Goal: Transaction & Acquisition: Purchase product/service

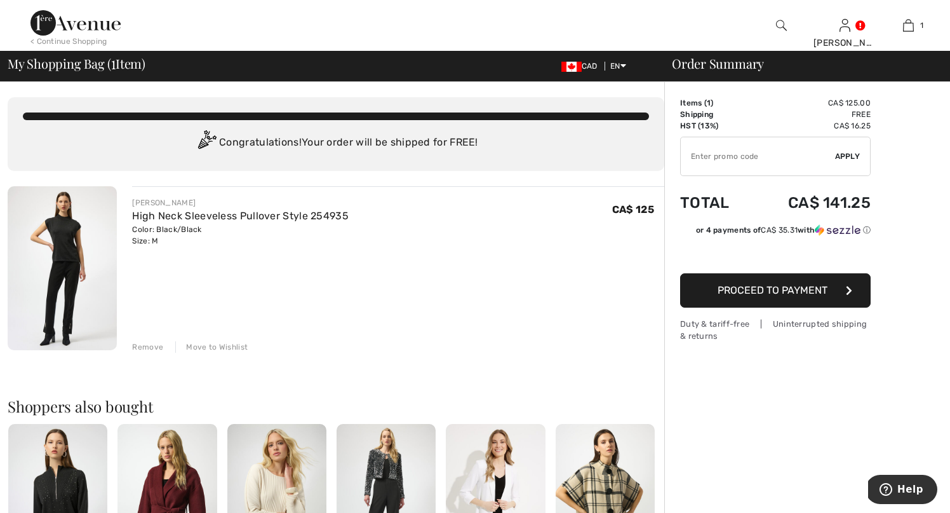
click at [758, 153] on input "TEXT" at bounding box center [758, 156] width 154 height 38
type input "LIVE10"
click at [849, 158] on span "Apply" at bounding box center [847, 156] width 25 height 11
click at [779, 24] on img at bounding box center [781, 25] width 11 height 15
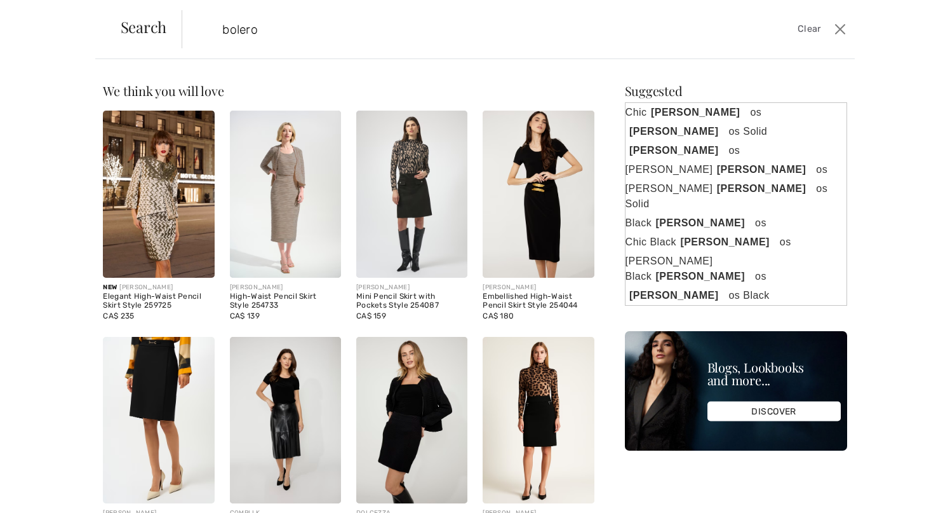
type input "bolero"
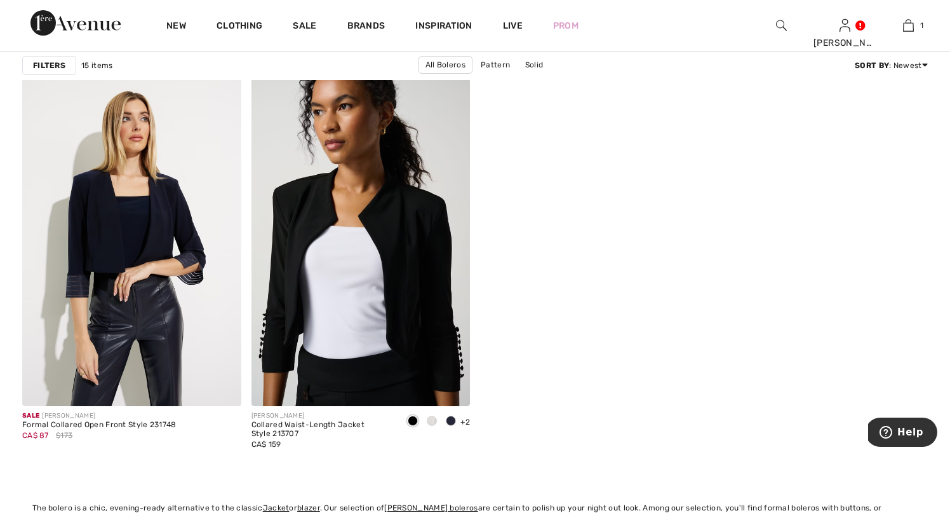
scroll to position [1871, 0]
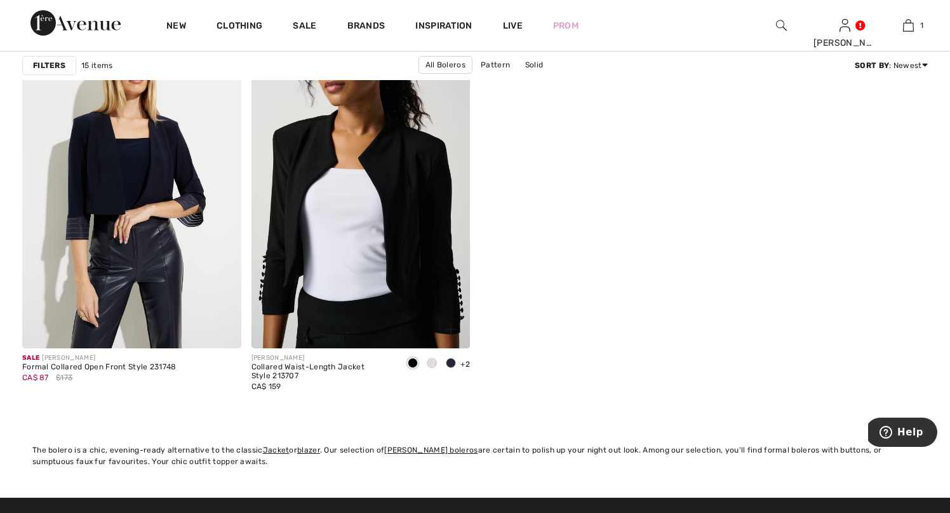
click at [431, 363] on span at bounding box center [432, 363] width 10 height 10
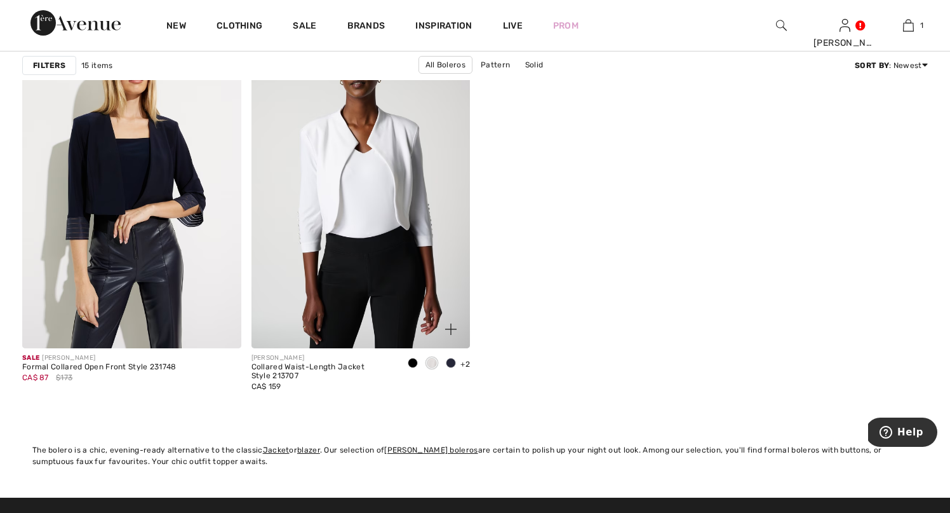
click at [452, 363] on span at bounding box center [451, 363] width 10 height 10
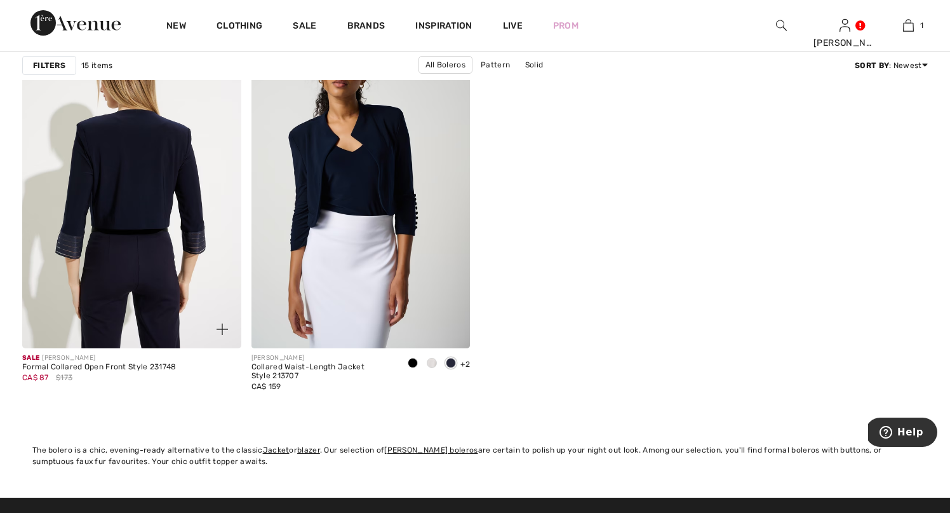
click at [124, 243] on img at bounding box center [131, 184] width 219 height 328
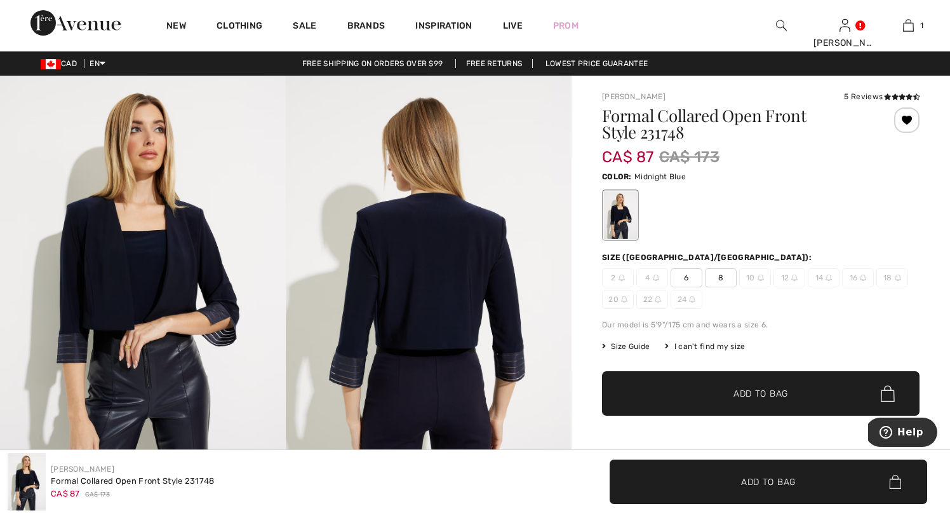
click at [778, 24] on img at bounding box center [781, 25] width 11 height 15
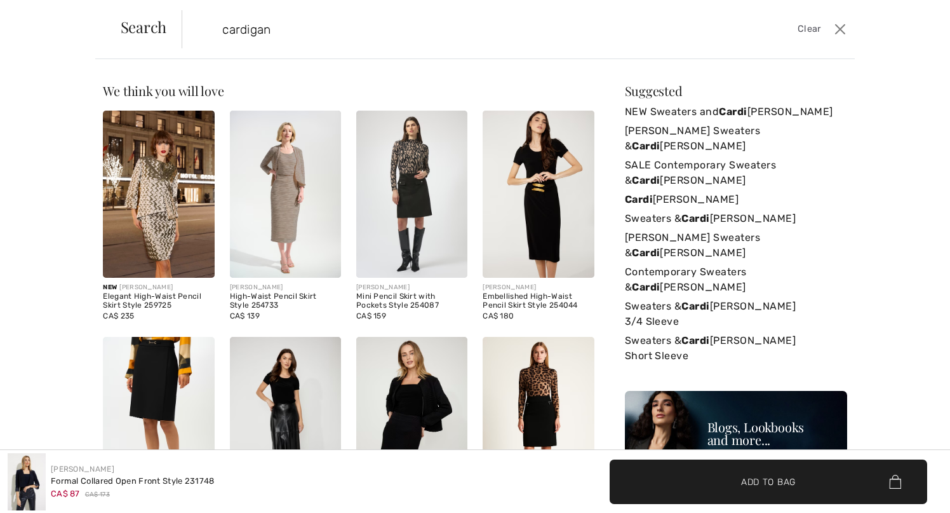
type input "cardigan"
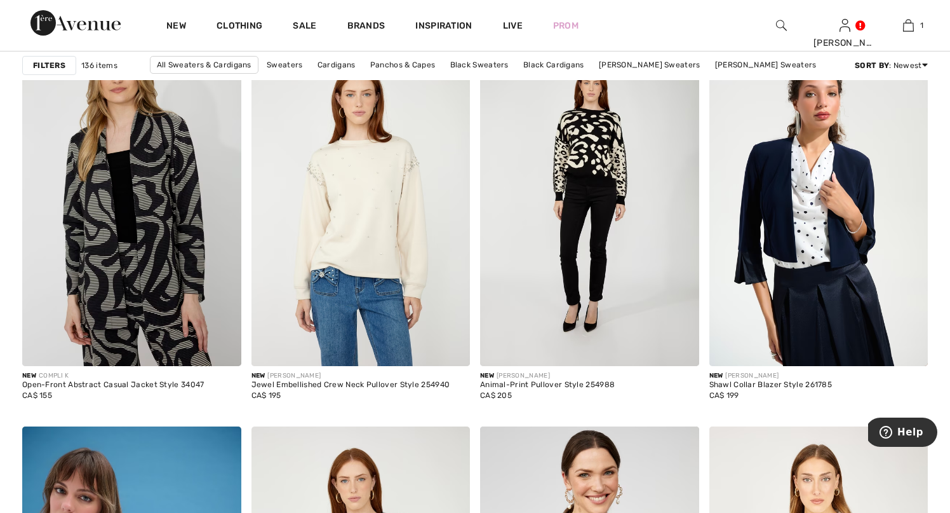
scroll to position [935, 0]
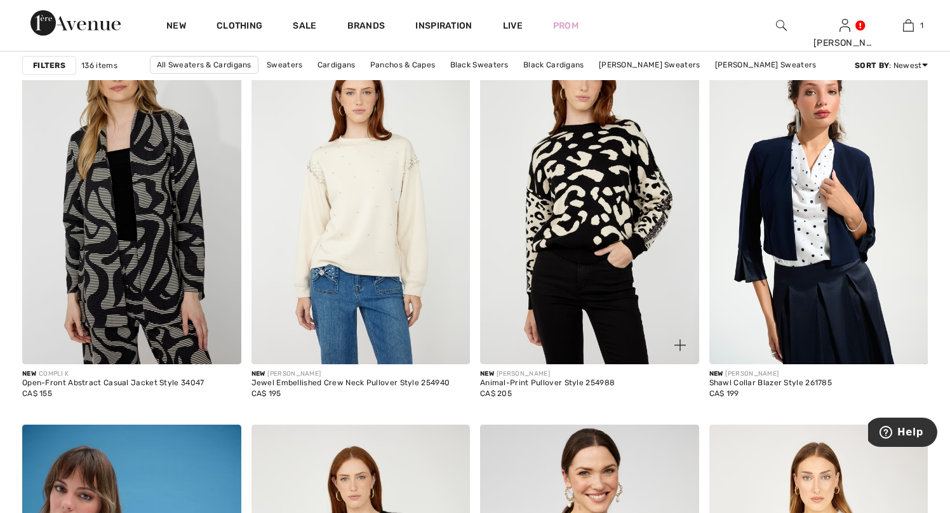
click at [622, 201] on img at bounding box center [589, 200] width 219 height 328
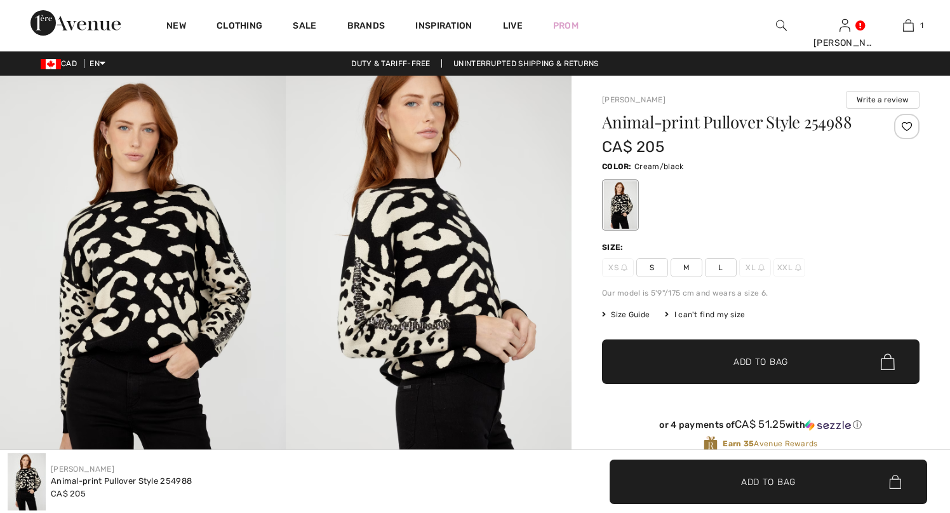
checkbox input "true"
click at [358, 251] on img at bounding box center [429, 290] width 286 height 429
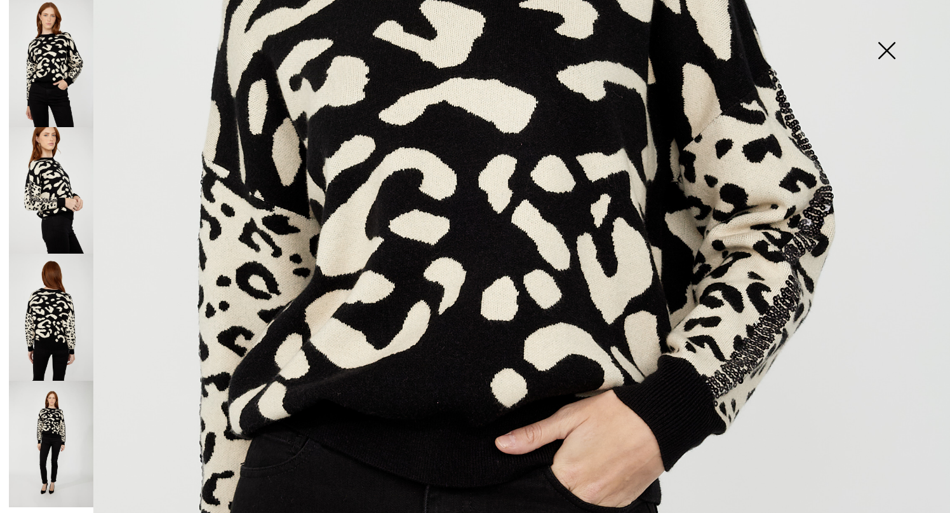
scroll to position [501, 0]
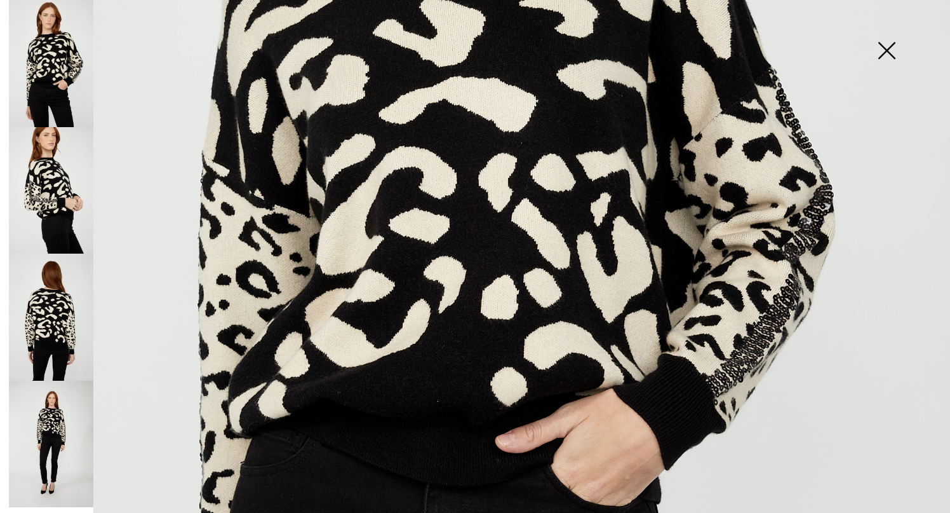
click at [64, 186] on img at bounding box center [51, 190] width 84 height 127
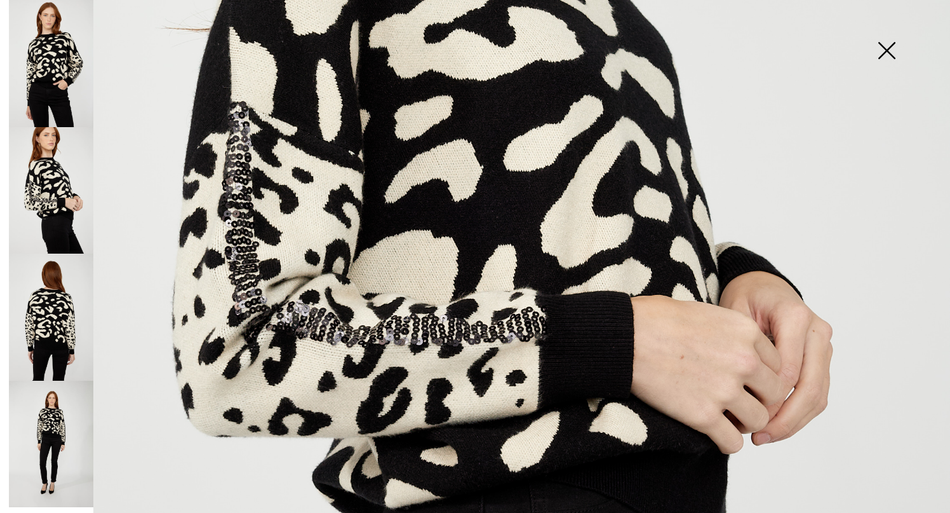
click at [899, 54] on img at bounding box center [887, 51] width 64 height 65
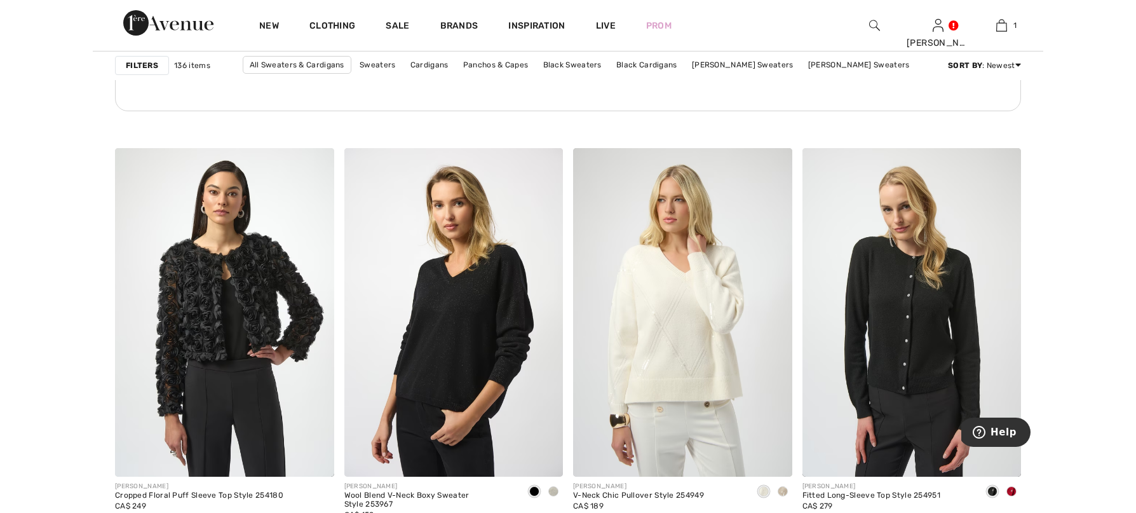
scroll to position [4769, 0]
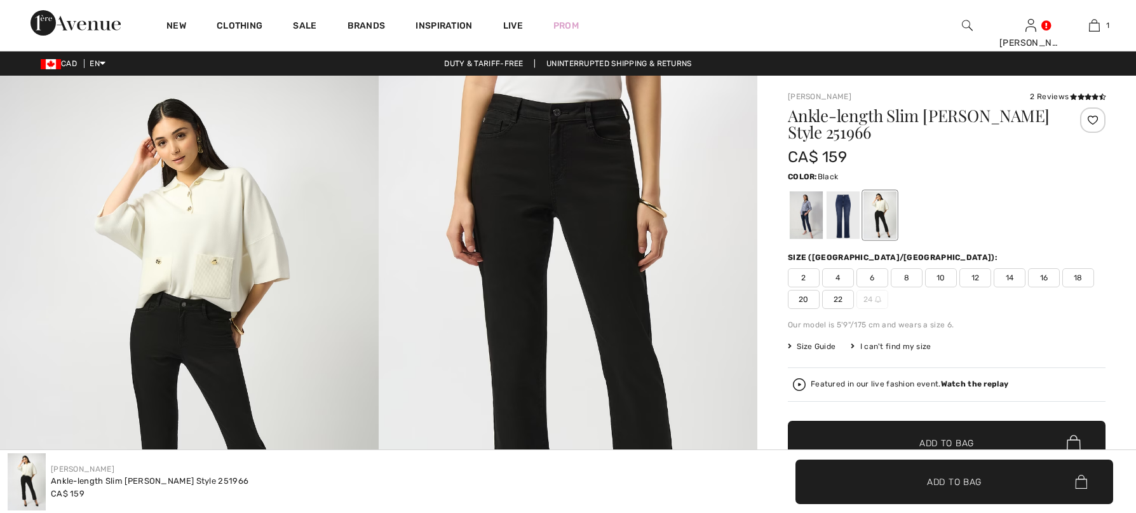
checkbox input "true"
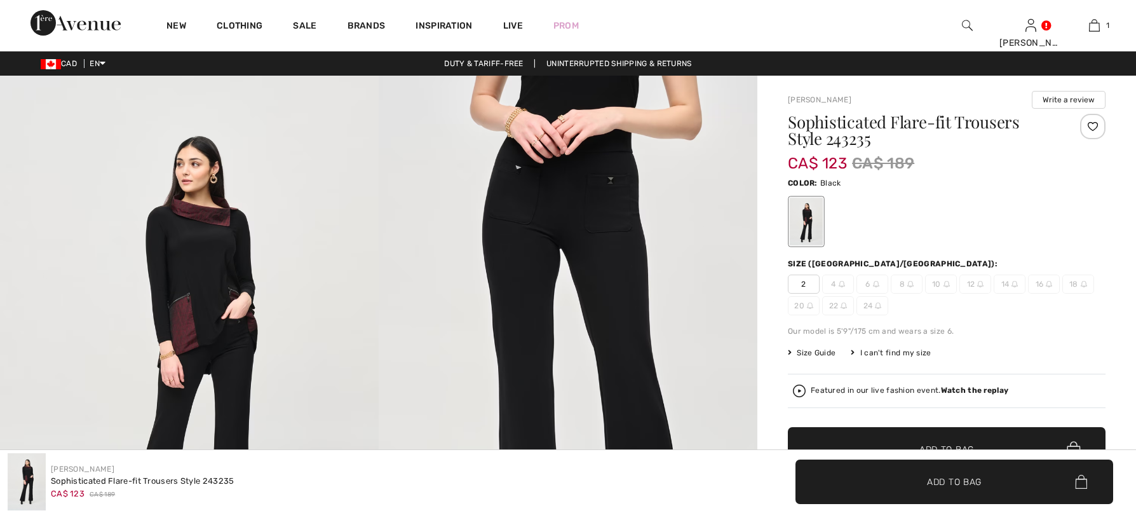
checkbox input "true"
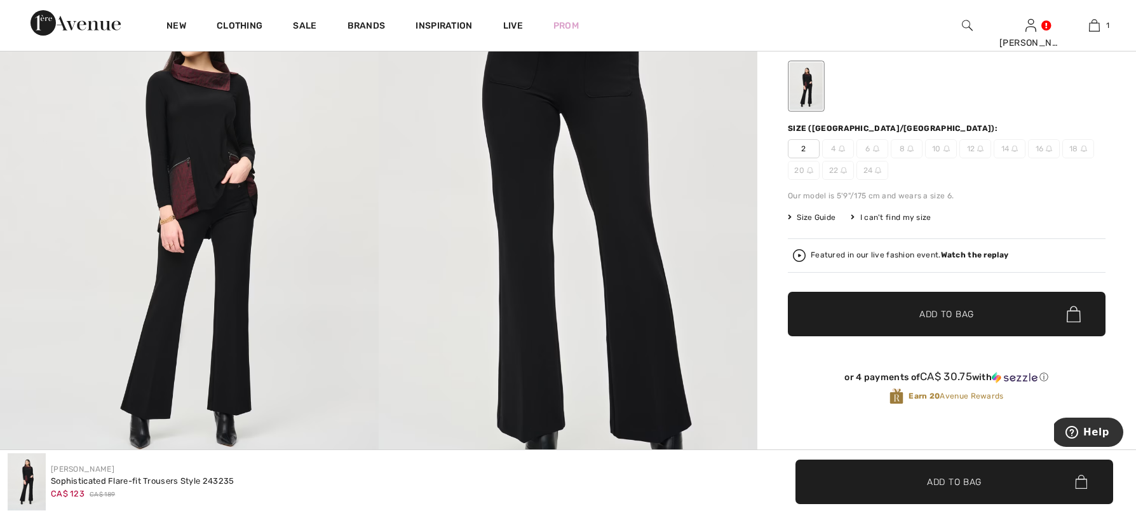
scroll to position [133, 0]
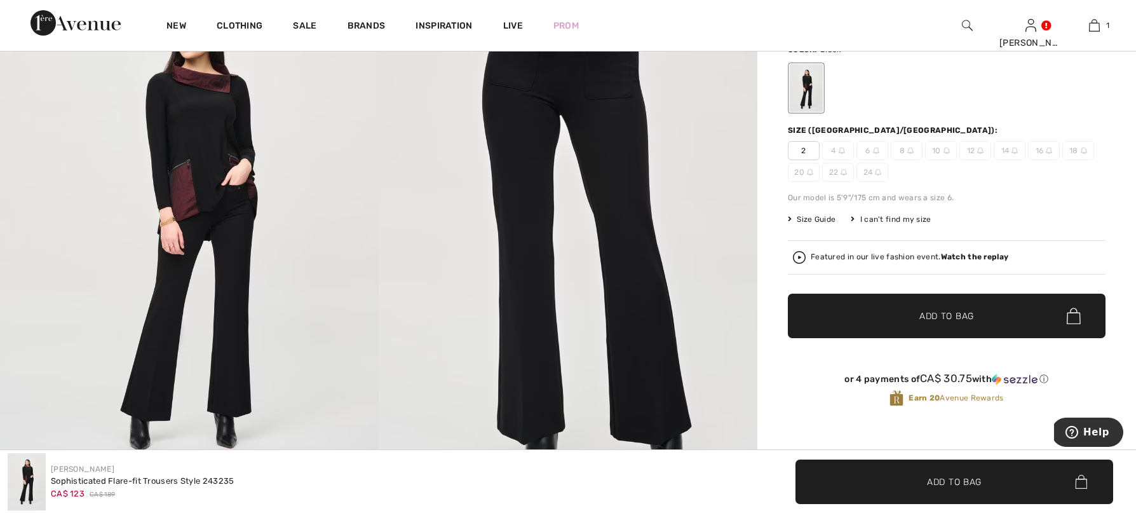
click at [798, 255] on img at bounding box center [799, 257] width 13 height 13
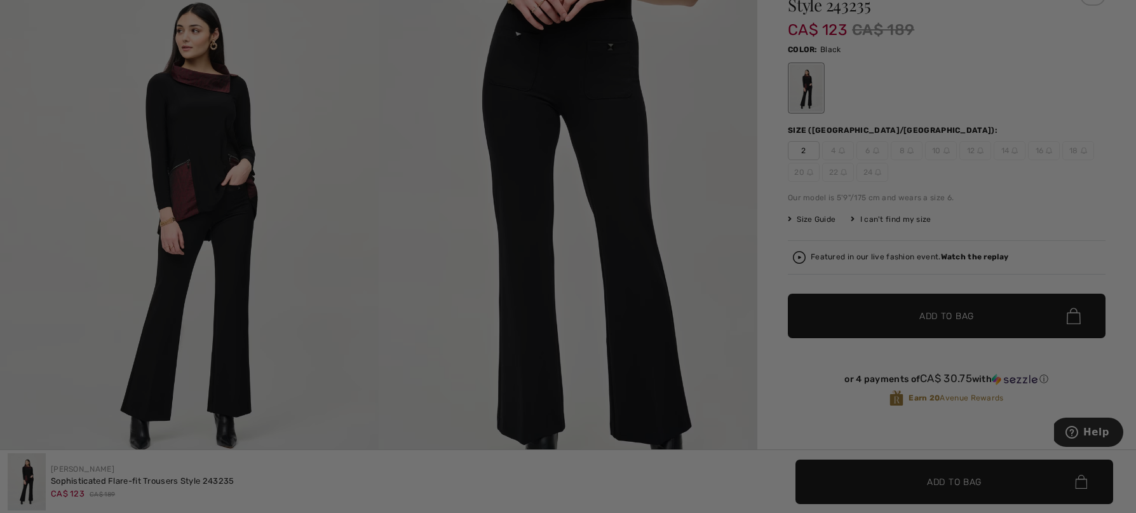
scroll to position [0, 0]
